Goal: Task Accomplishment & Management: Manage account settings

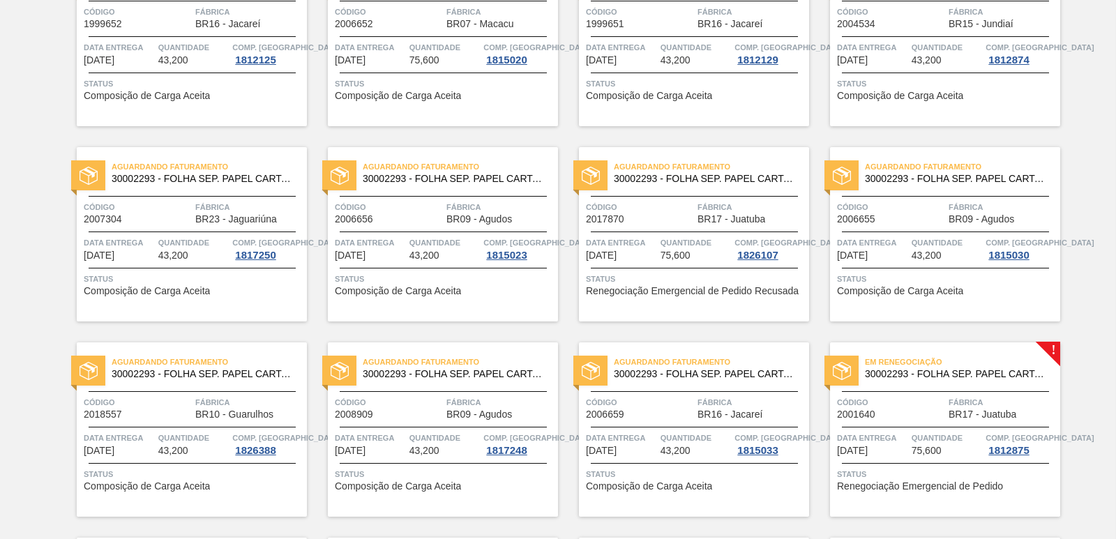
scroll to position [1674, 0]
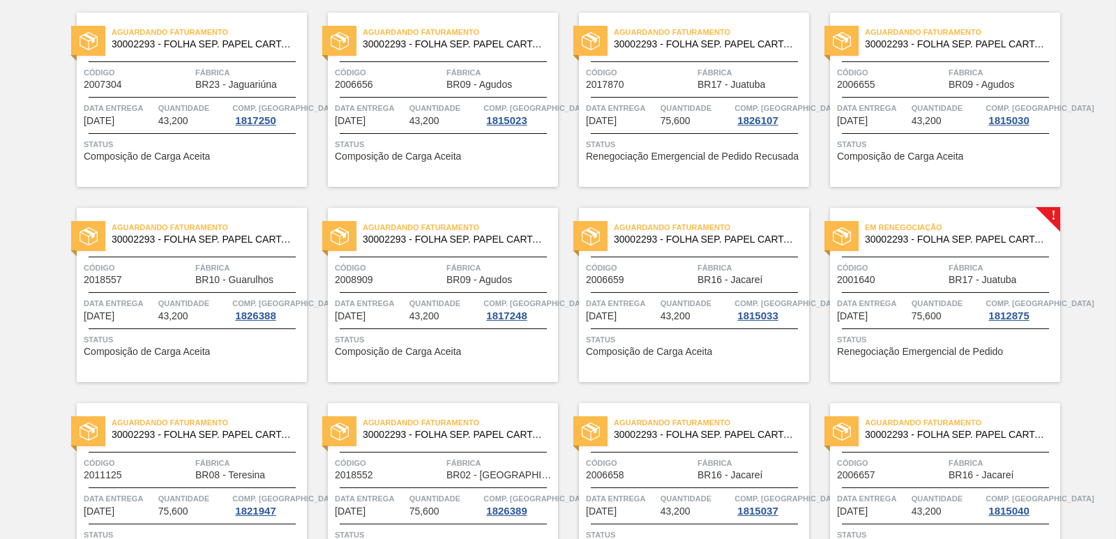
click at [930, 215] on div "Em renegociação 30002293 - FOLHA SEP. PAPEL CARTAO 1200x1000M 350g Código 20016…" at bounding box center [945, 295] width 230 height 174
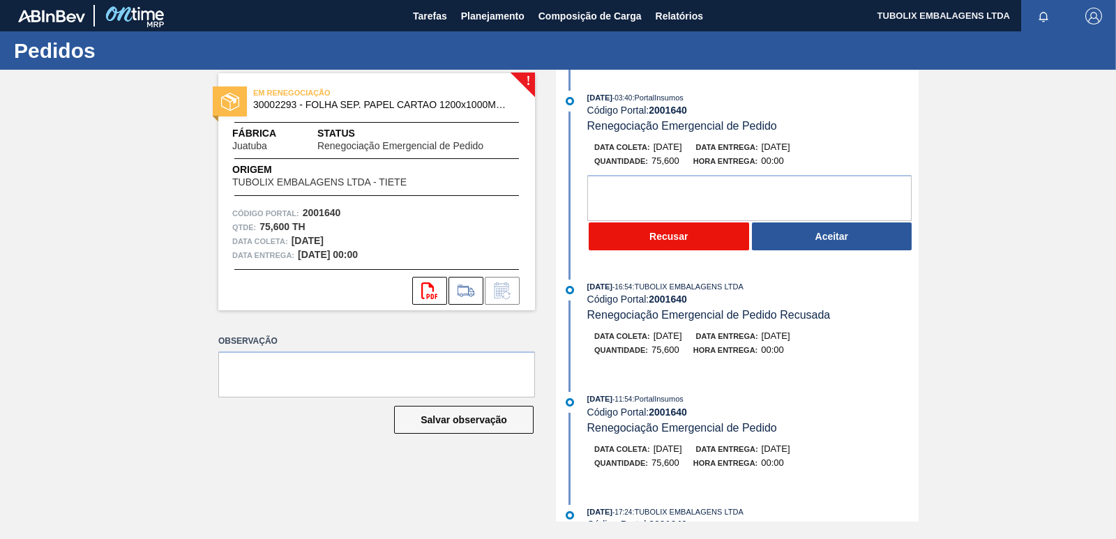
click at [706, 238] on button "Recusar" at bounding box center [669, 236] width 160 height 28
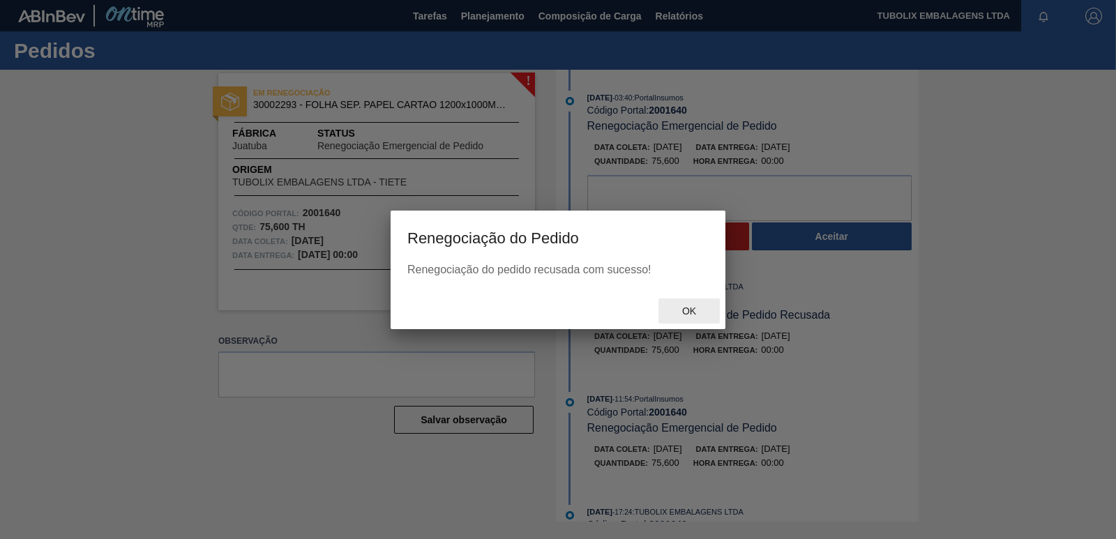
click at [692, 307] on span "Ok" at bounding box center [689, 310] width 36 height 11
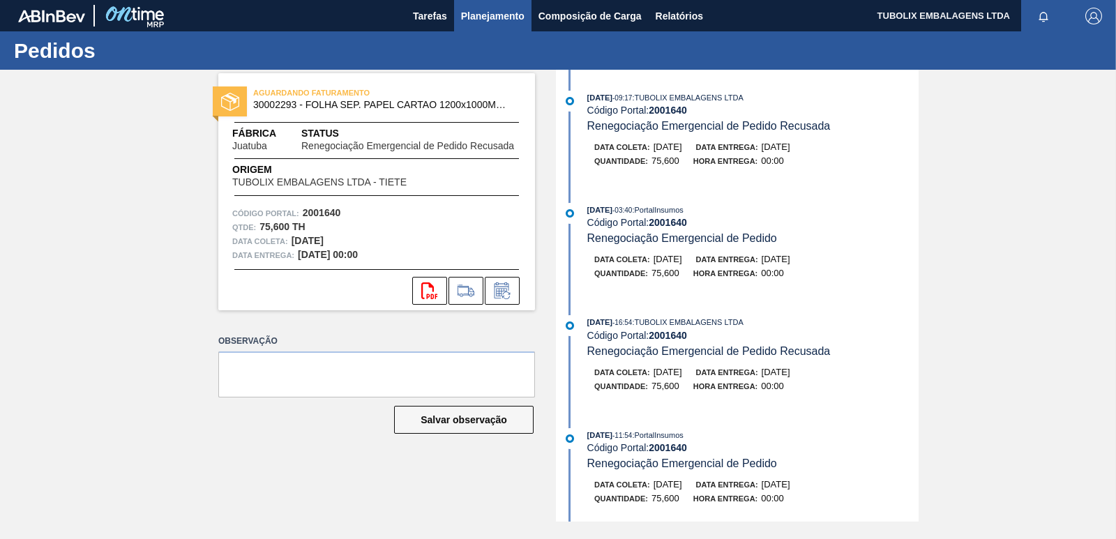
click at [492, 15] on span "Planejamento" at bounding box center [492, 16] width 63 height 17
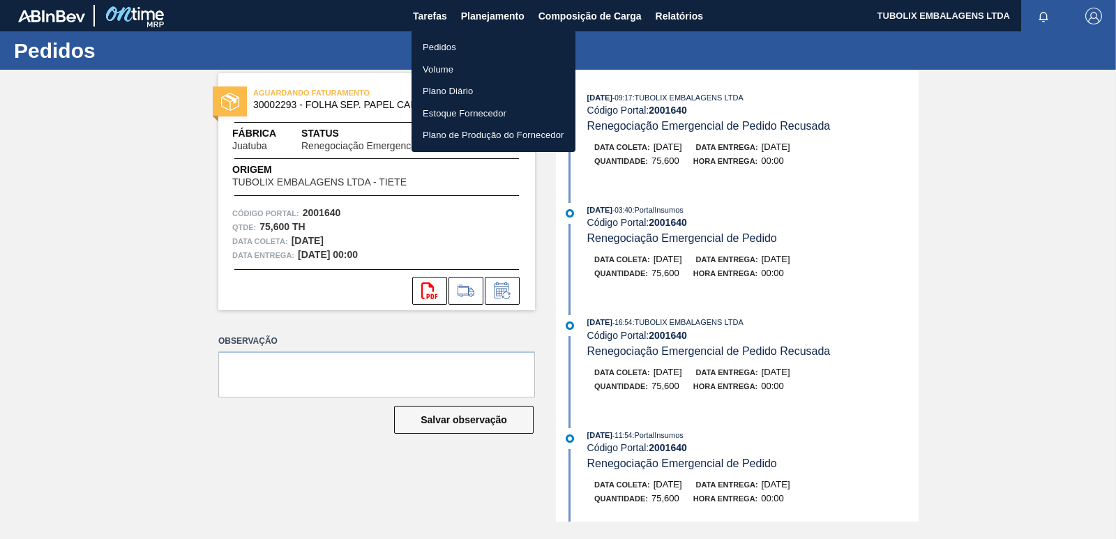
click at [118, 197] on div at bounding box center [558, 269] width 1116 height 539
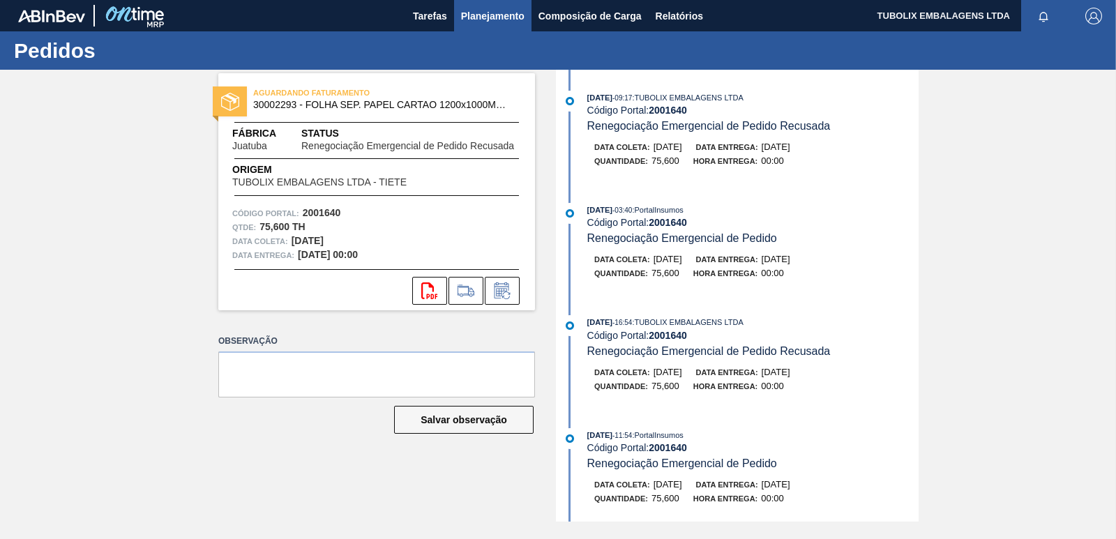
click at [492, 20] on span "Planejamento" at bounding box center [492, 16] width 63 height 17
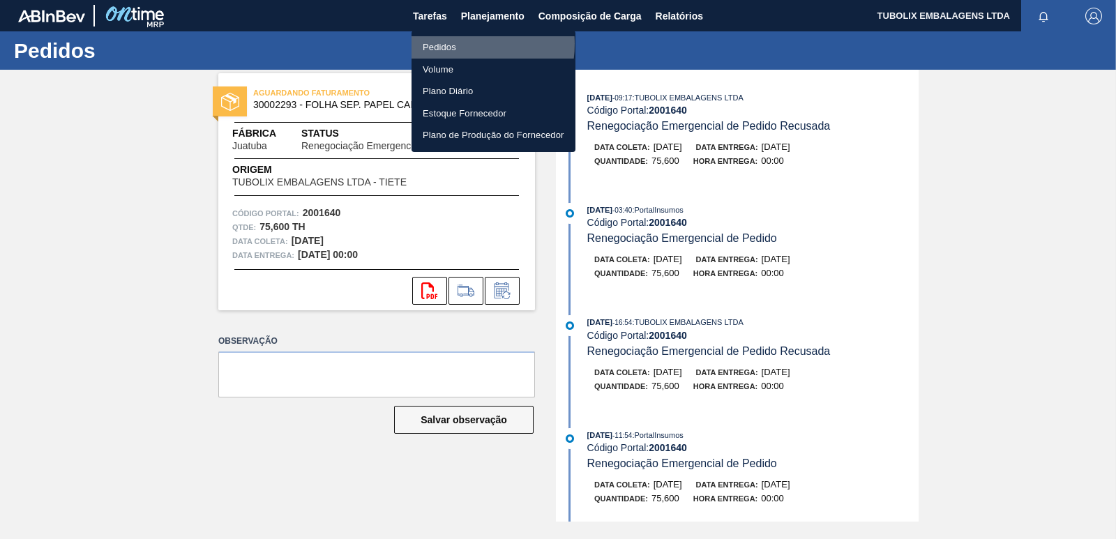
click at [460, 44] on li "Pedidos" at bounding box center [493, 47] width 164 height 22
